Goal: Information Seeking & Learning: Learn about a topic

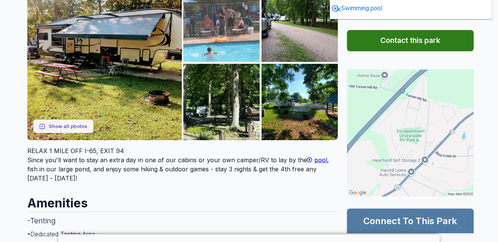
scroll to position [140, 0]
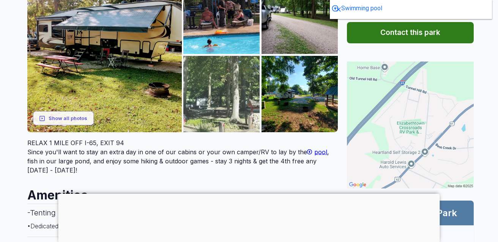
click at [217, 97] on img at bounding box center [221, 94] width 76 height 76
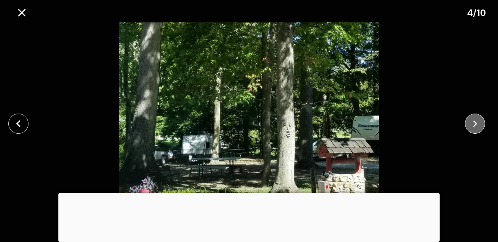
click at [474, 118] on icon "close" at bounding box center [474, 123] width 13 height 13
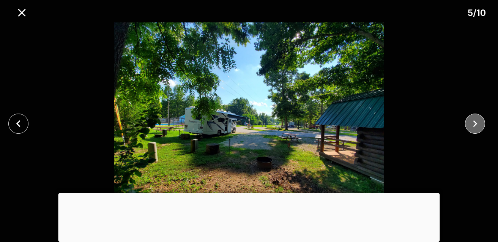
click at [474, 118] on icon "close" at bounding box center [474, 123] width 13 height 13
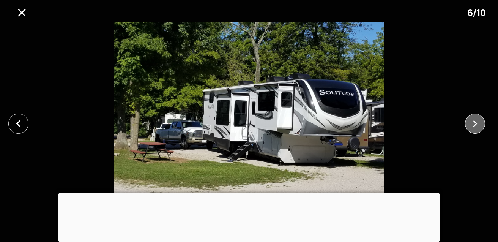
click at [474, 118] on icon "close" at bounding box center [474, 123] width 13 height 13
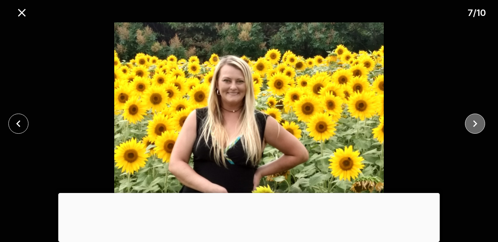
click at [474, 119] on icon "close" at bounding box center [474, 123] width 13 height 13
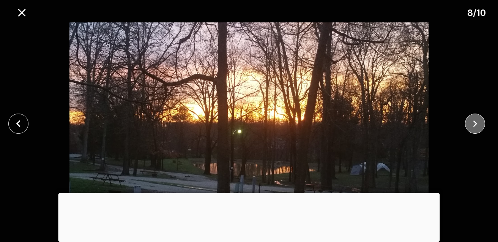
click at [474, 119] on icon "close" at bounding box center [474, 123] width 13 height 13
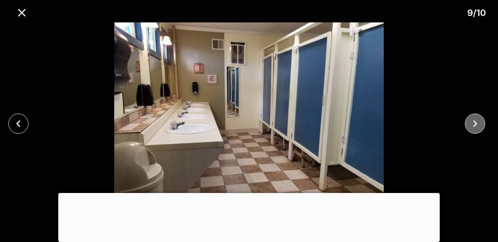
click at [474, 119] on icon "close" at bounding box center [474, 123] width 13 height 13
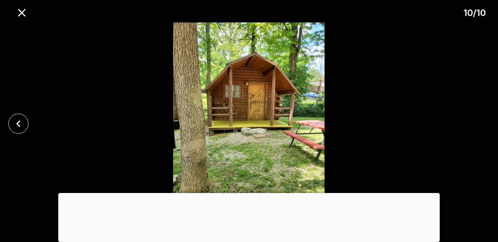
click at [474, 119] on div at bounding box center [249, 123] width 498 height 202
